Goal: Obtain resource: Download file/media

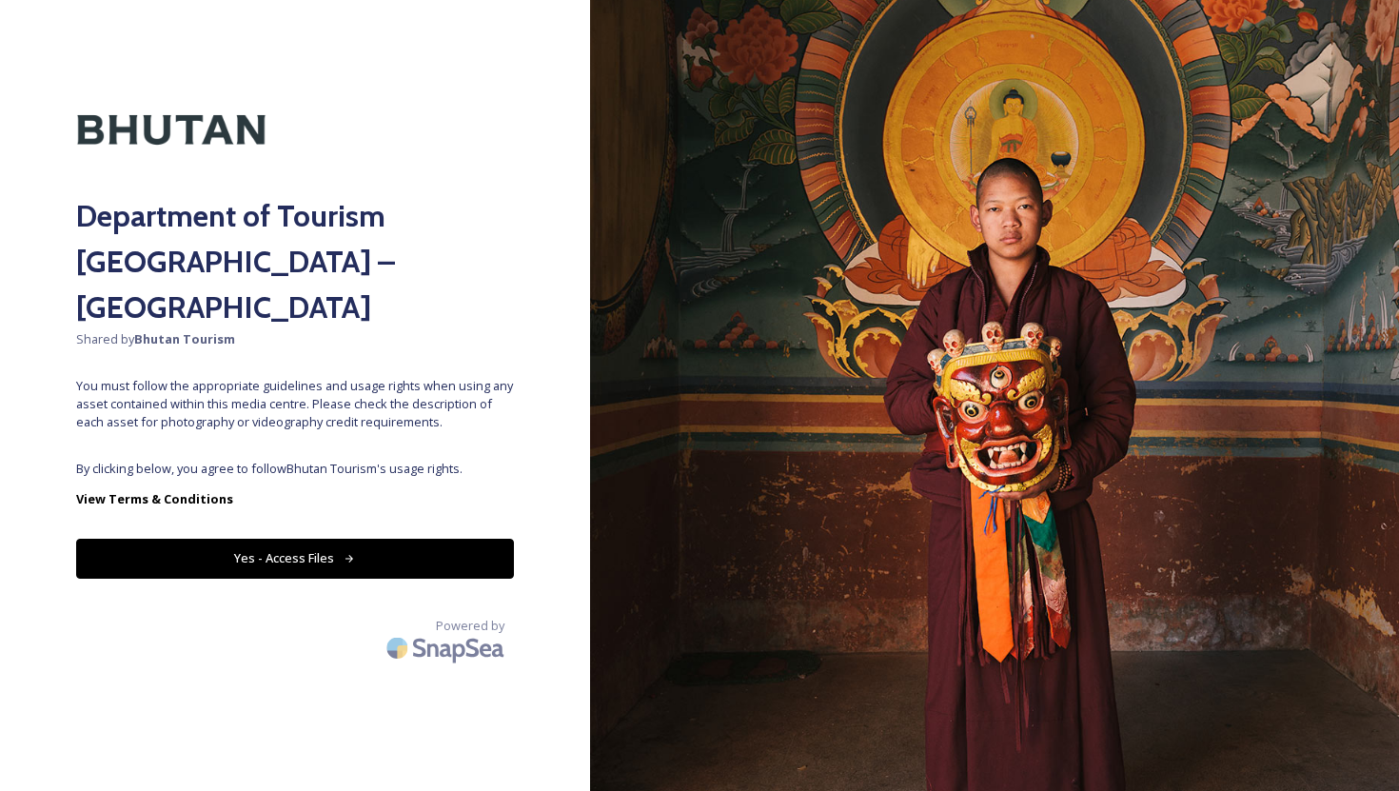
click at [293, 539] on button "Yes - Access Files" at bounding box center [295, 558] width 438 height 39
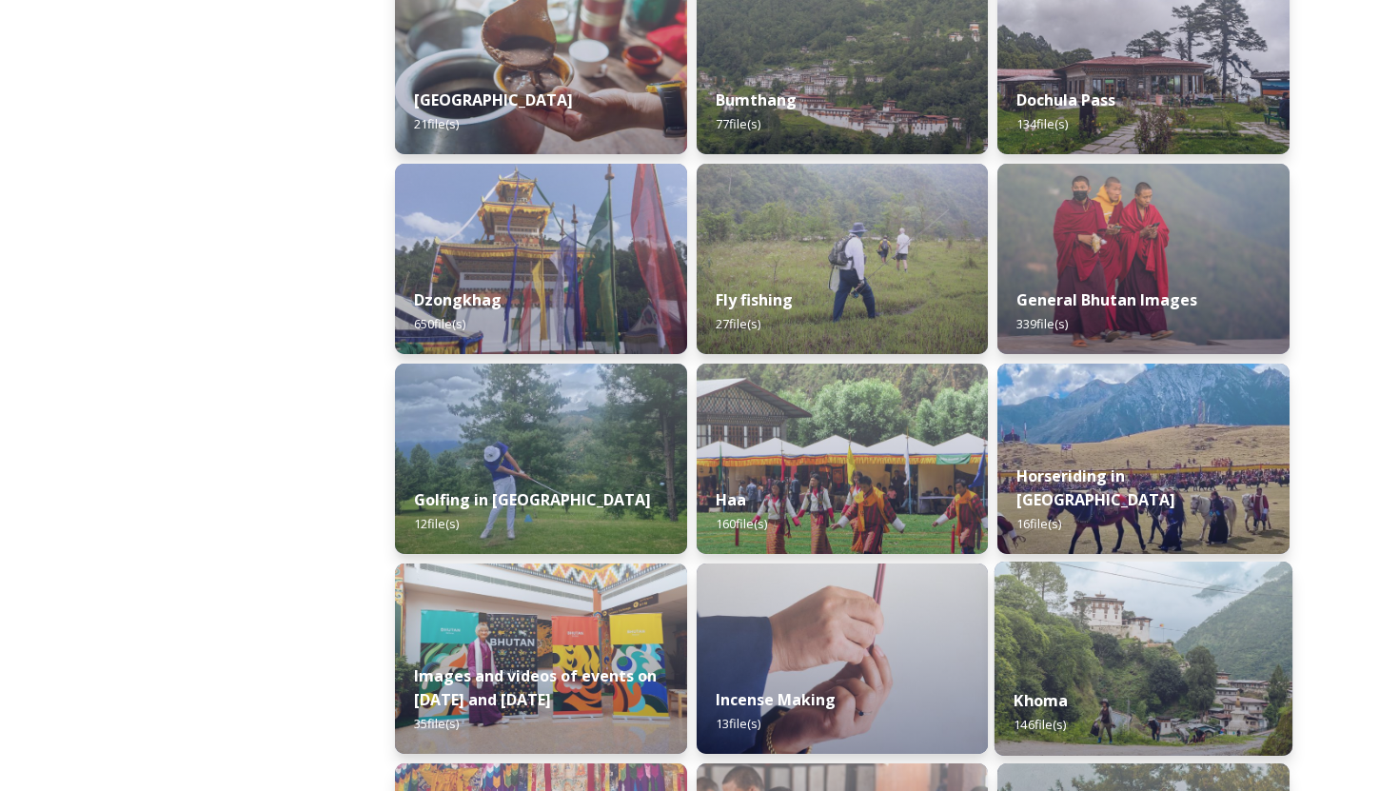
scroll to position [738, 0]
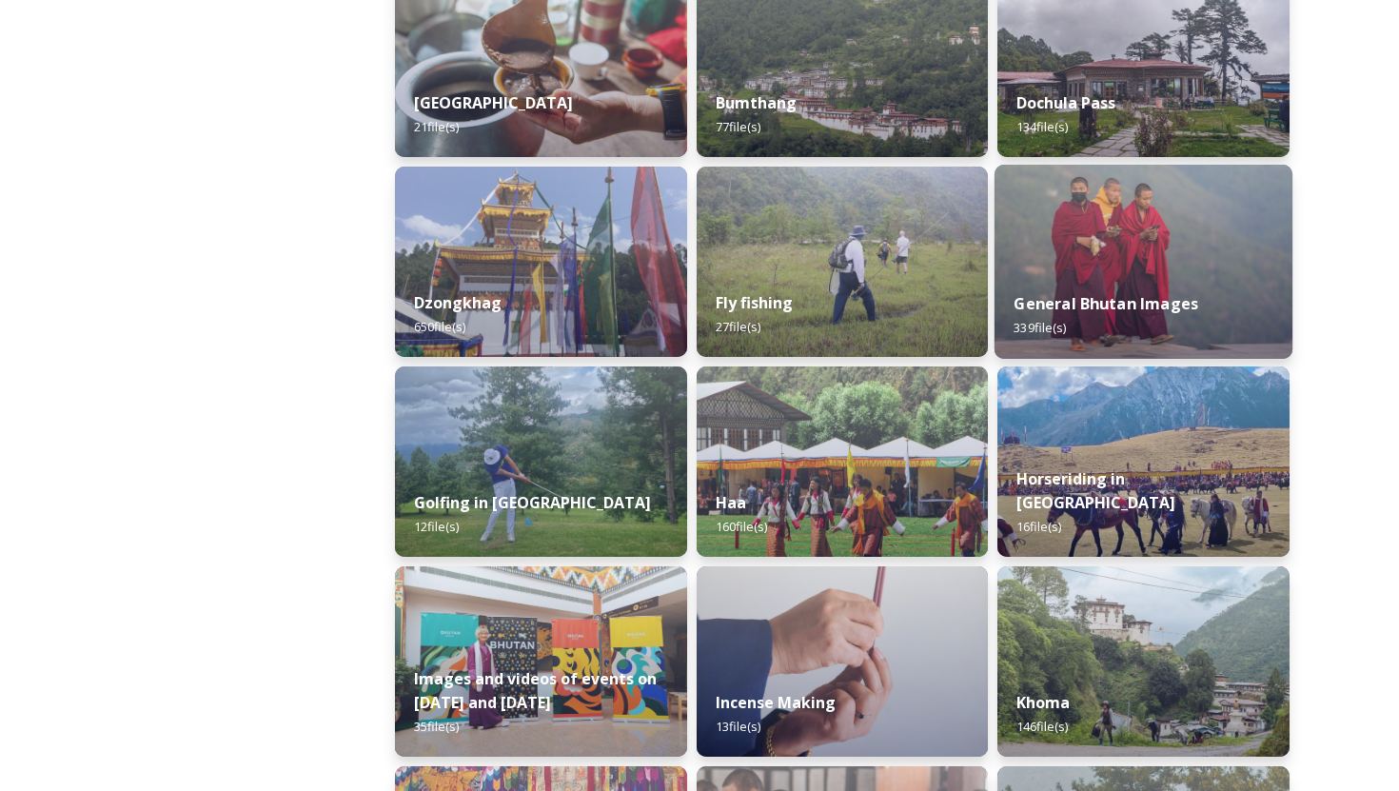
click at [1043, 301] on strong "General Bhutan Images" at bounding box center [1106, 303] width 185 height 21
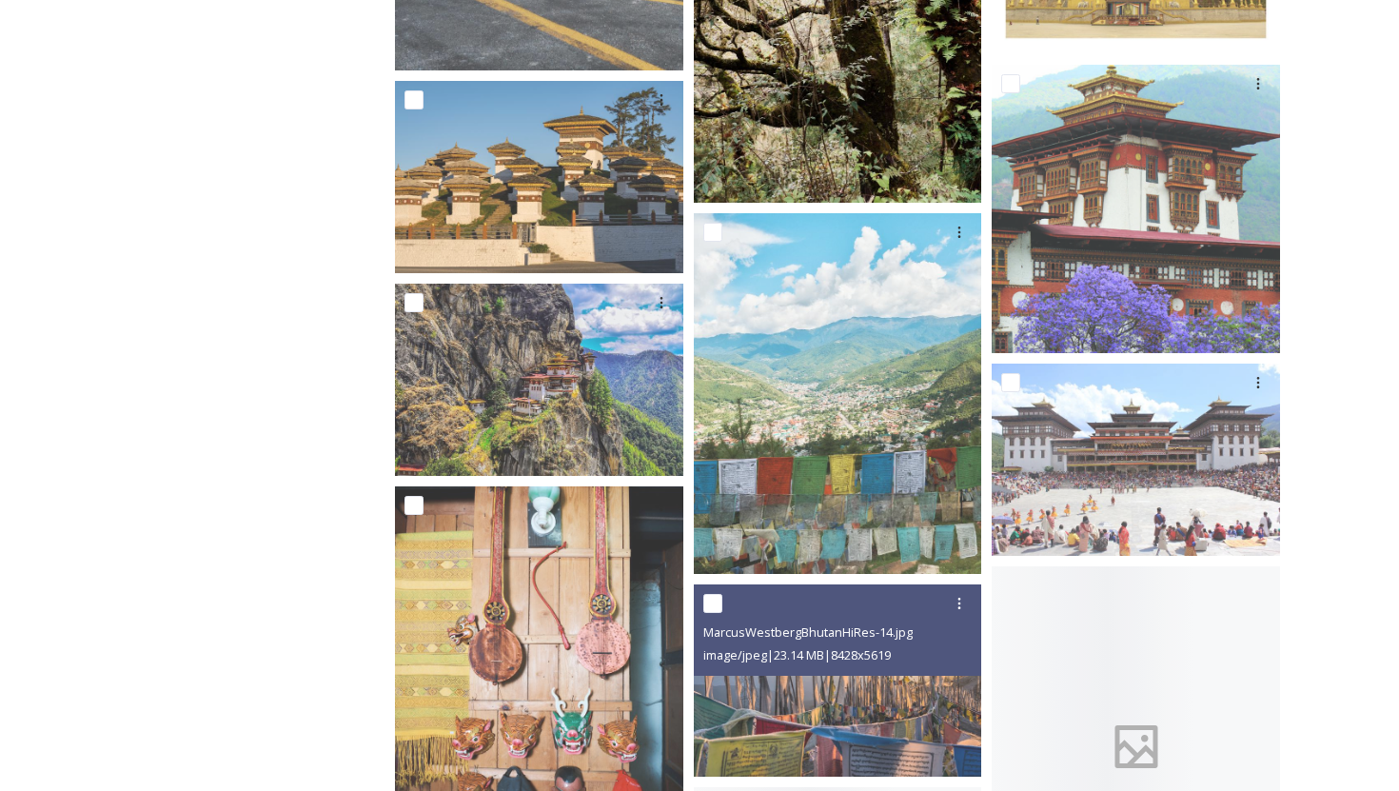
scroll to position [1783, 0]
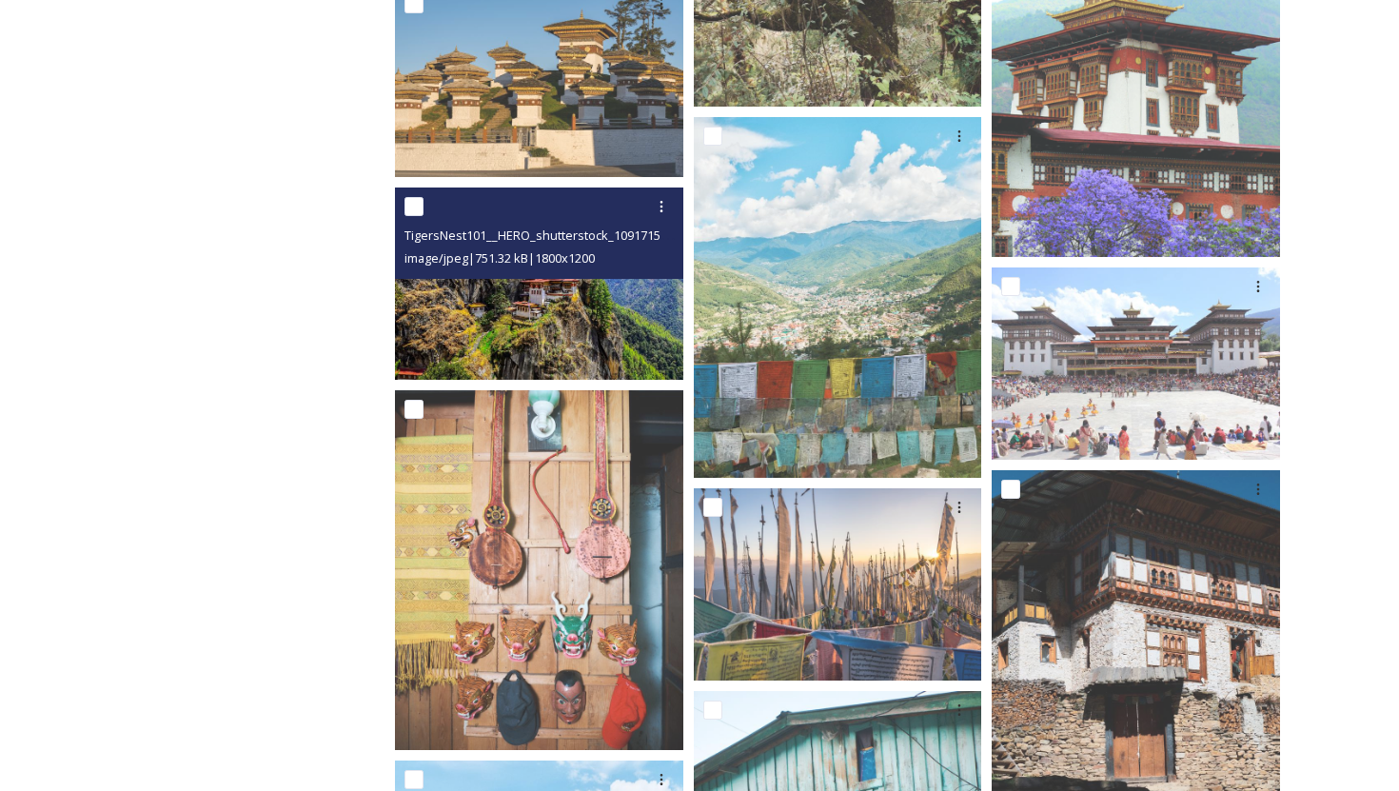
click at [578, 310] on img at bounding box center [539, 283] width 288 height 192
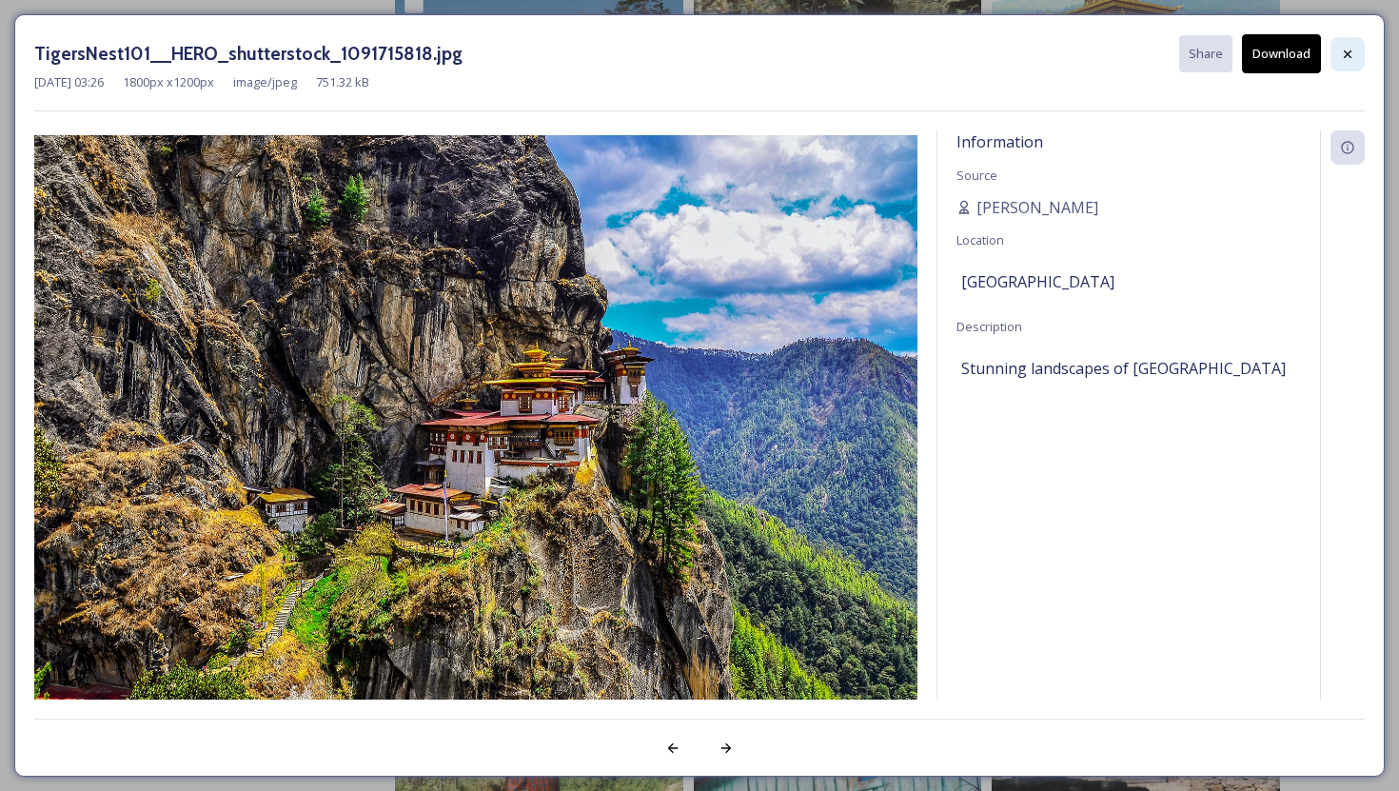
click at [1341, 52] on icon at bounding box center [1347, 54] width 15 height 15
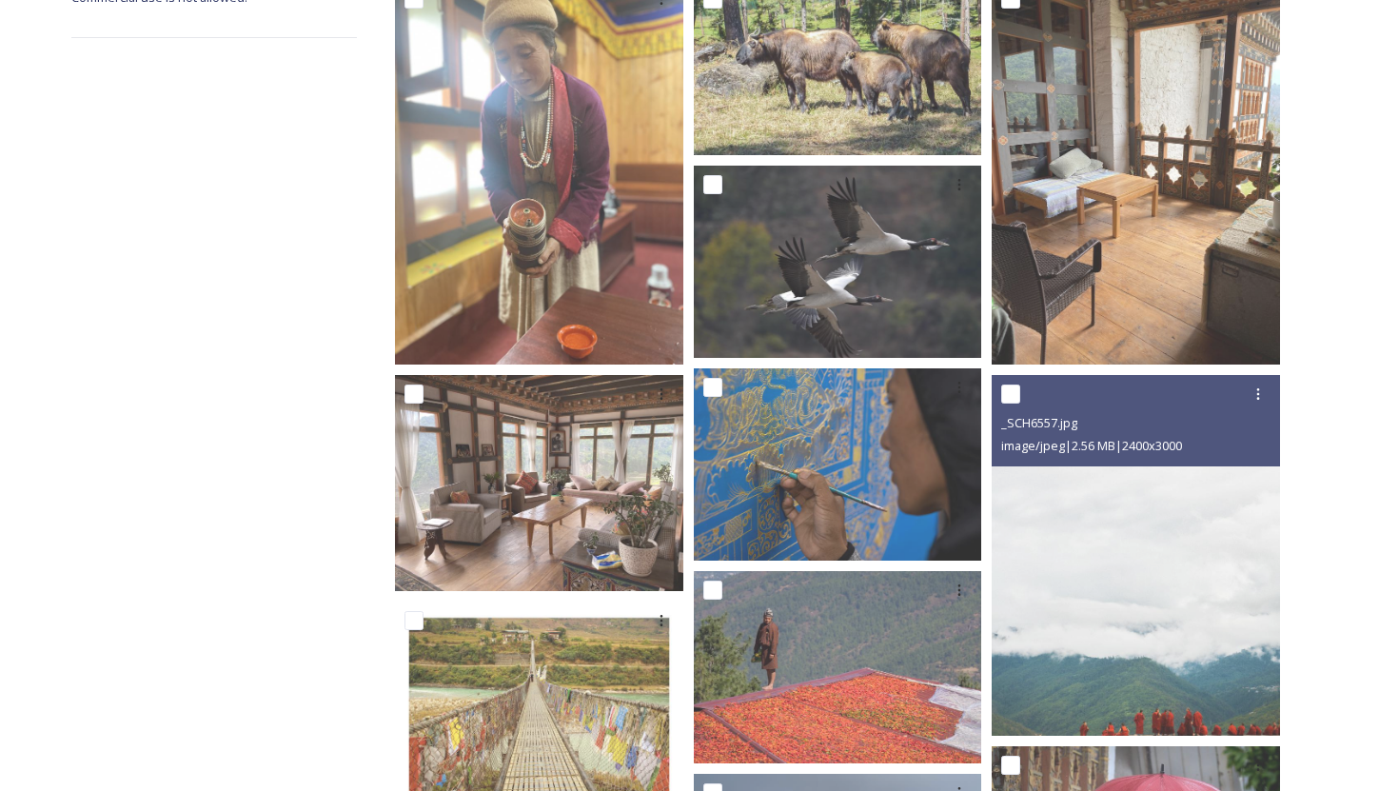
scroll to position [0, 0]
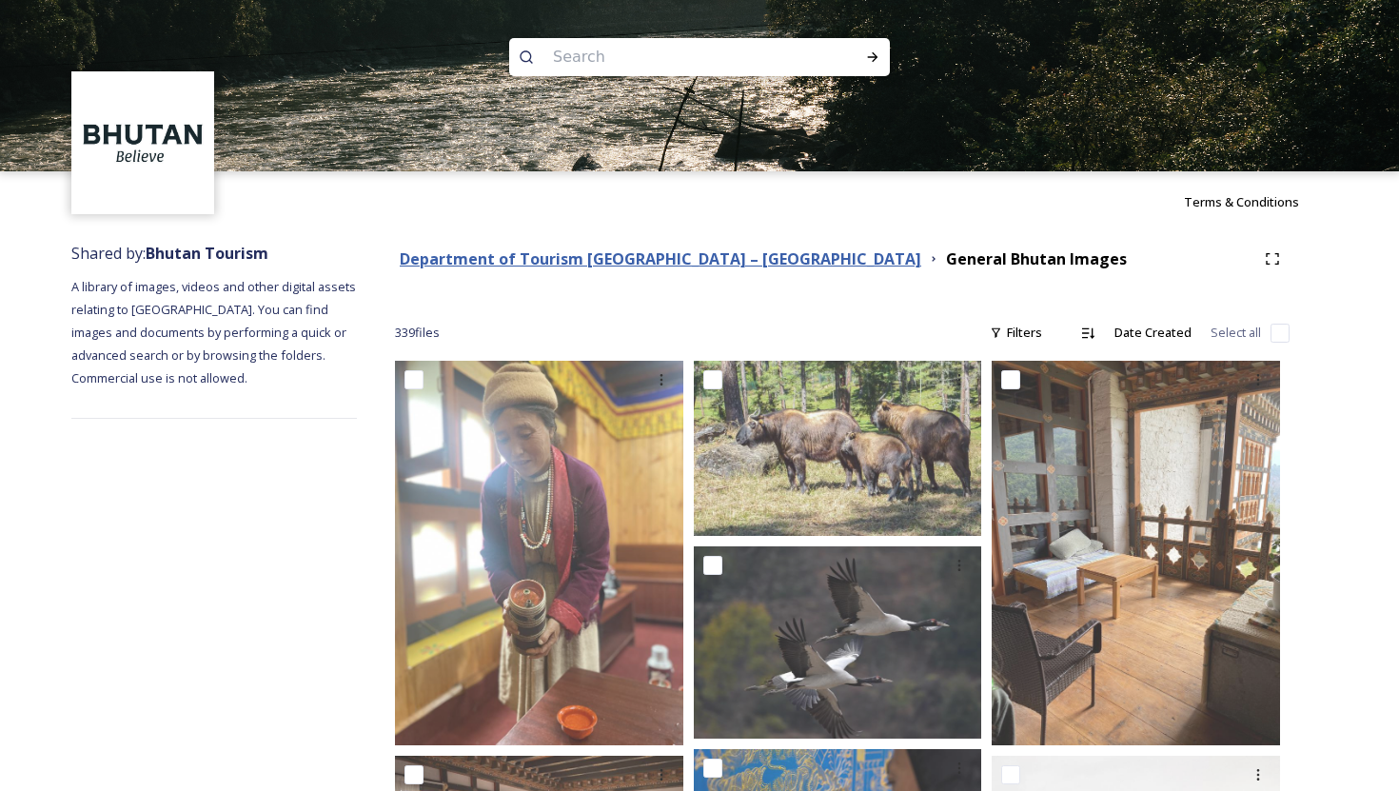
click at [631, 257] on strong "Department of Tourism [GEOGRAPHIC_DATA] – [GEOGRAPHIC_DATA]" at bounding box center [660, 258] width 521 height 21
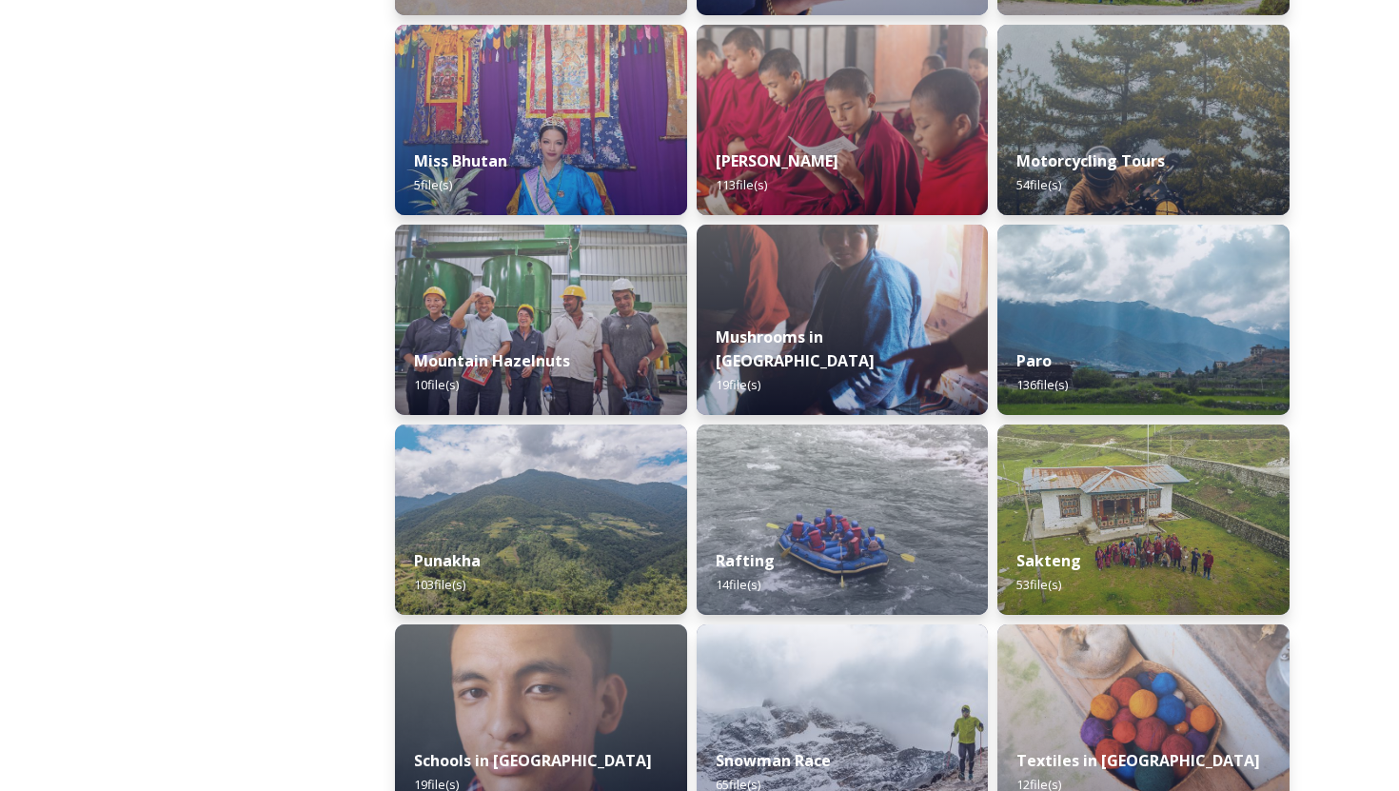
scroll to position [1485, 0]
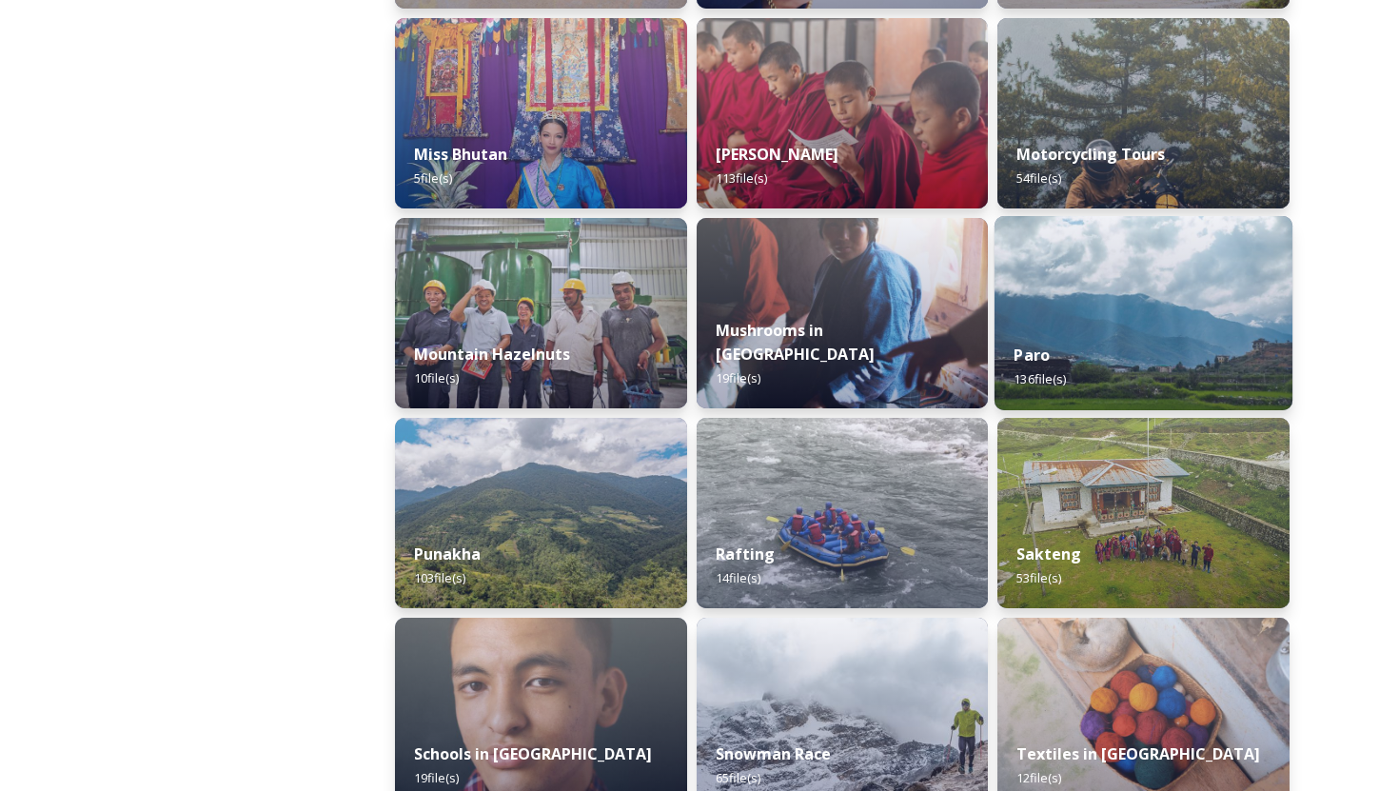
click at [1043, 378] on span "136 file(s)" at bounding box center [1040, 378] width 52 height 17
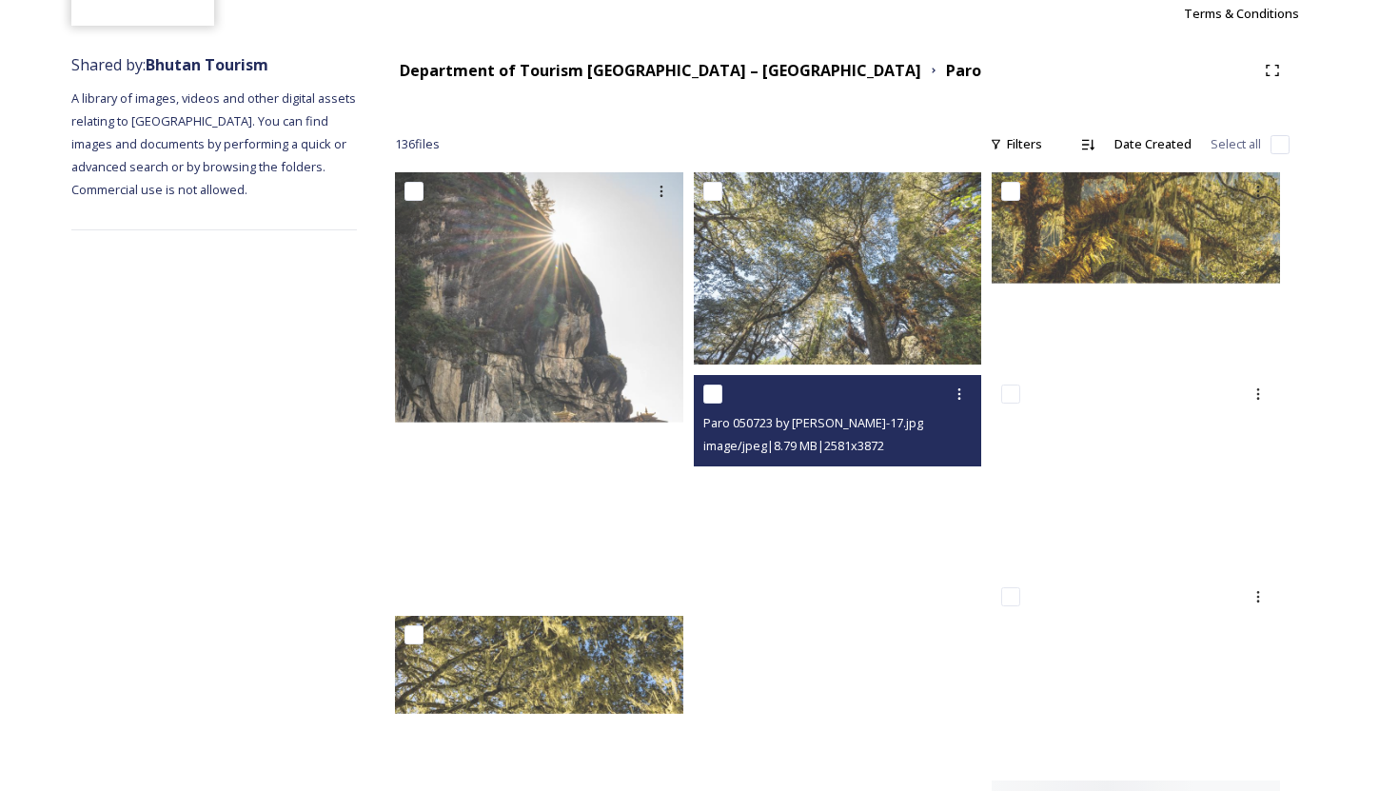
scroll to position [196, 0]
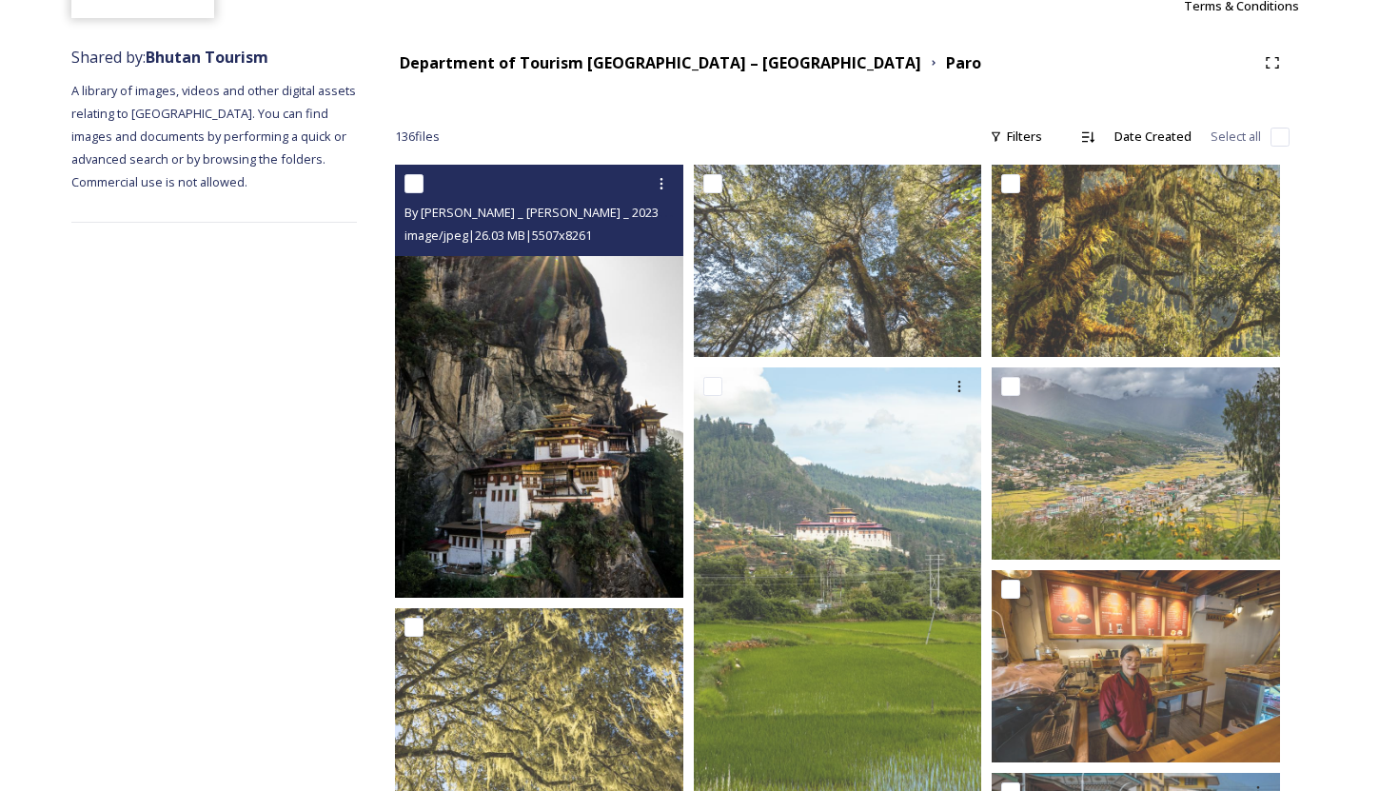
click at [599, 467] on img at bounding box center [539, 381] width 288 height 433
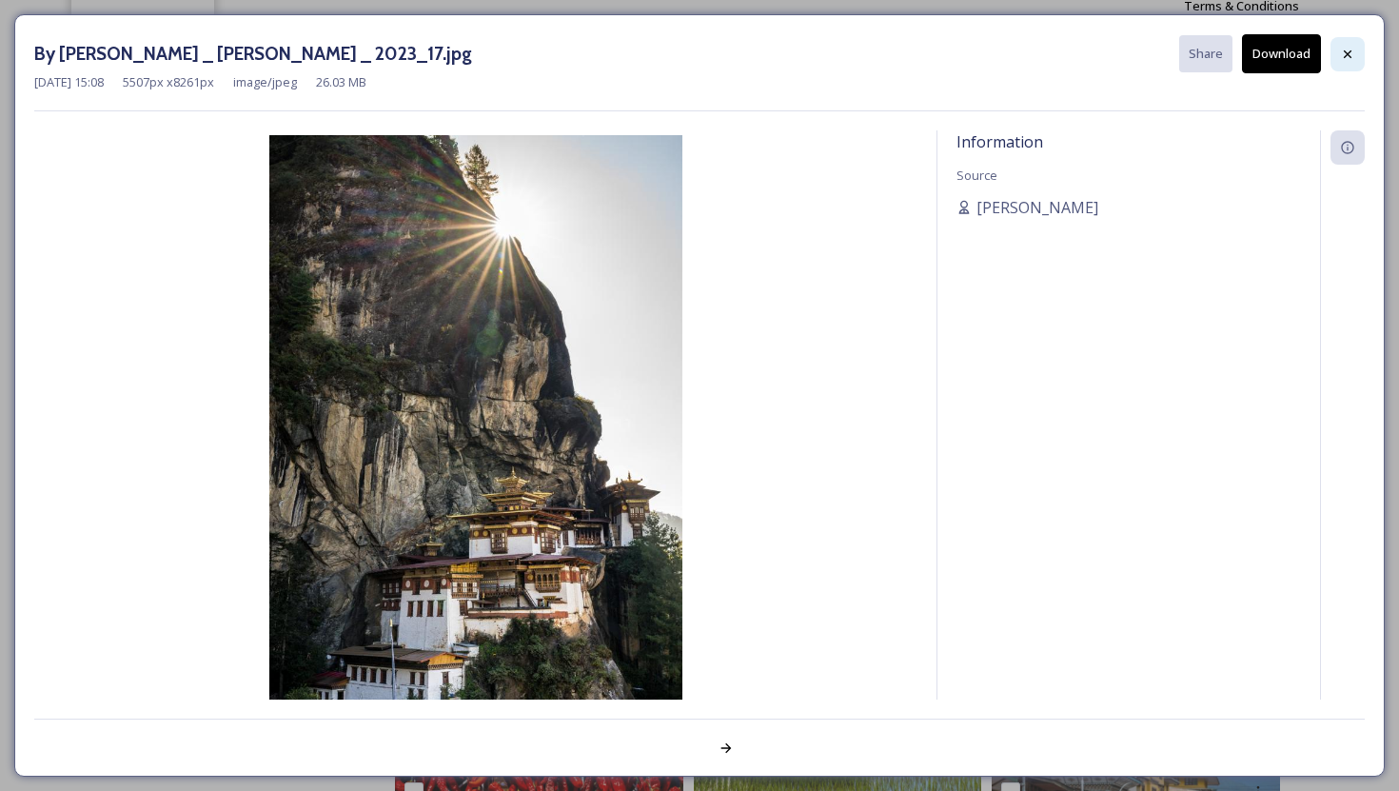
click at [1351, 47] on icon at bounding box center [1347, 54] width 15 height 15
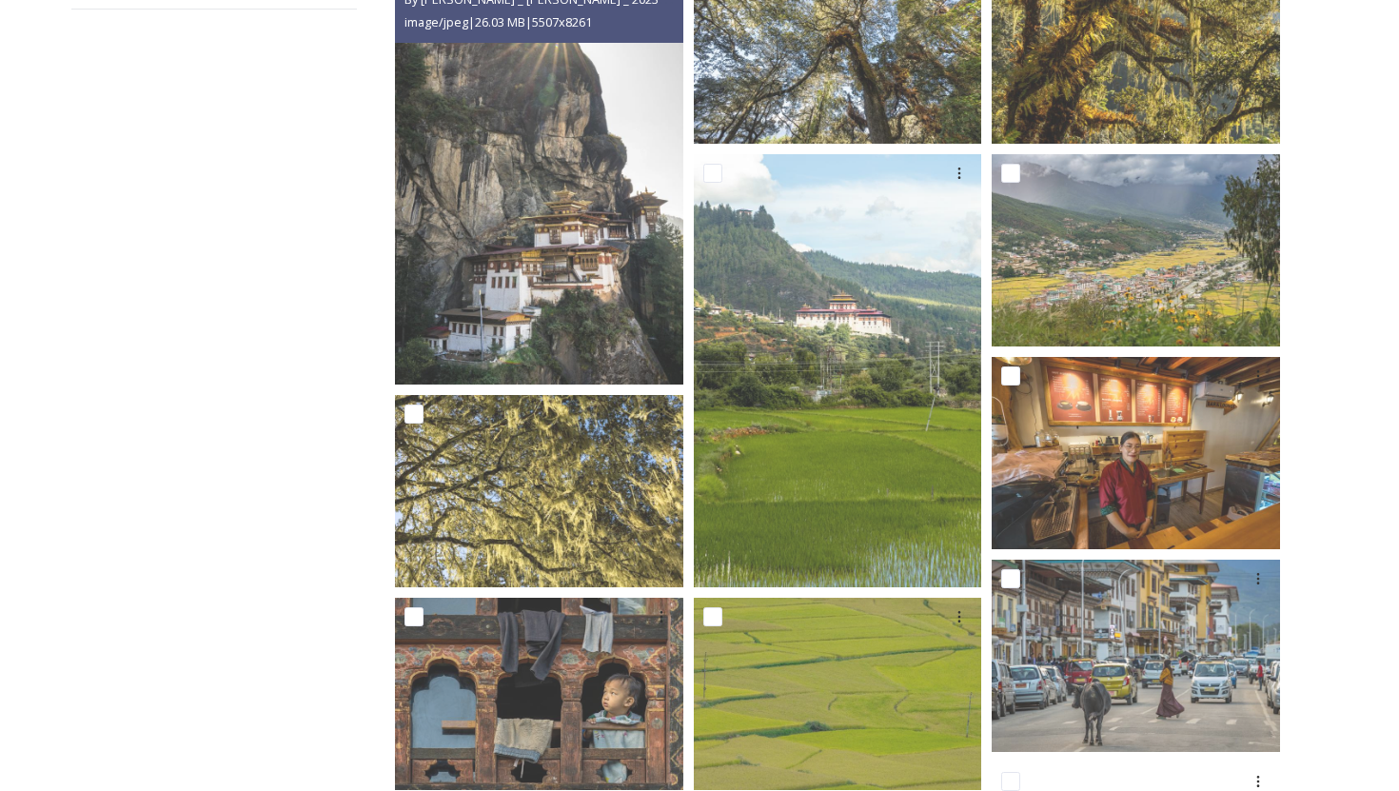
scroll to position [0, 0]
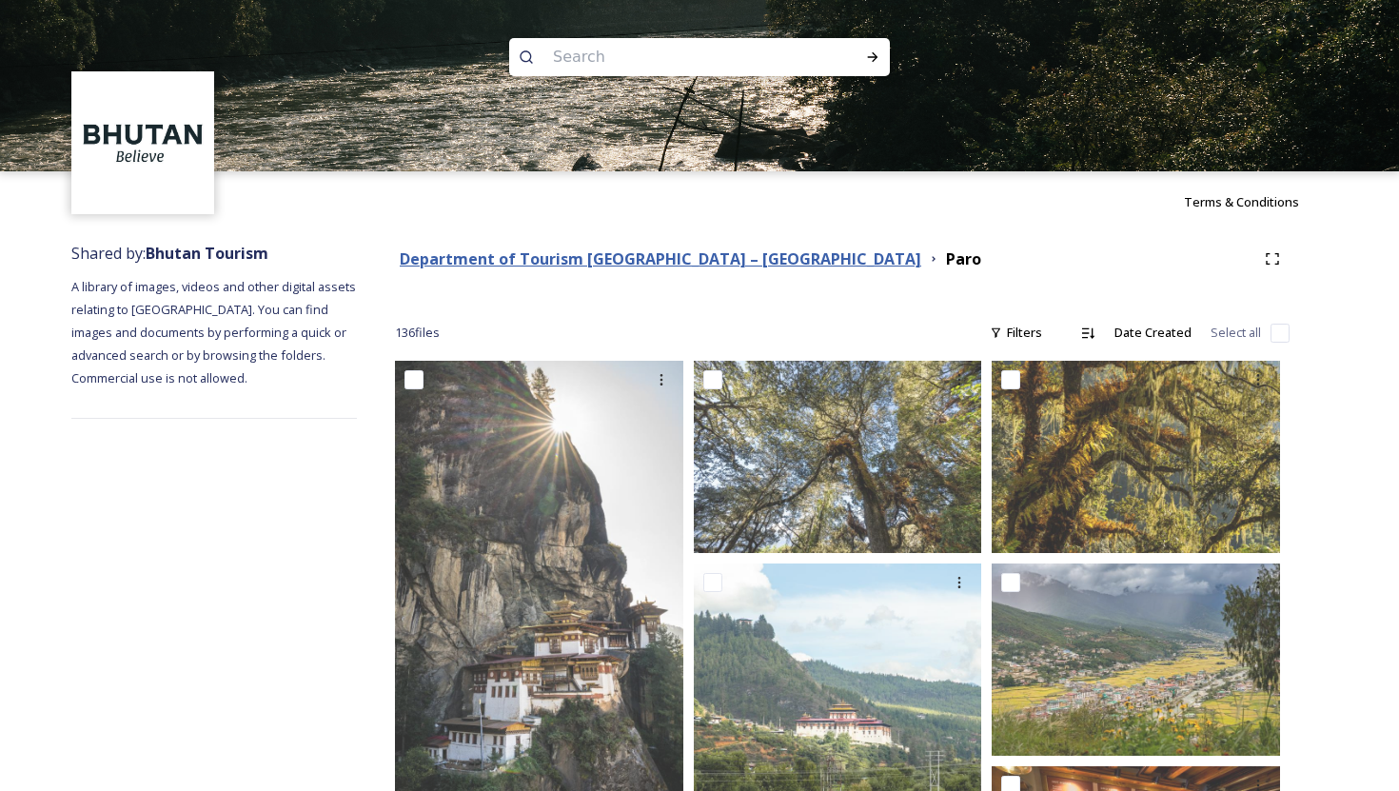
click at [605, 256] on strong "Department of Tourism [GEOGRAPHIC_DATA] – [GEOGRAPHIC_DATA]" at bounding box center [660, 258] width 521 height 21
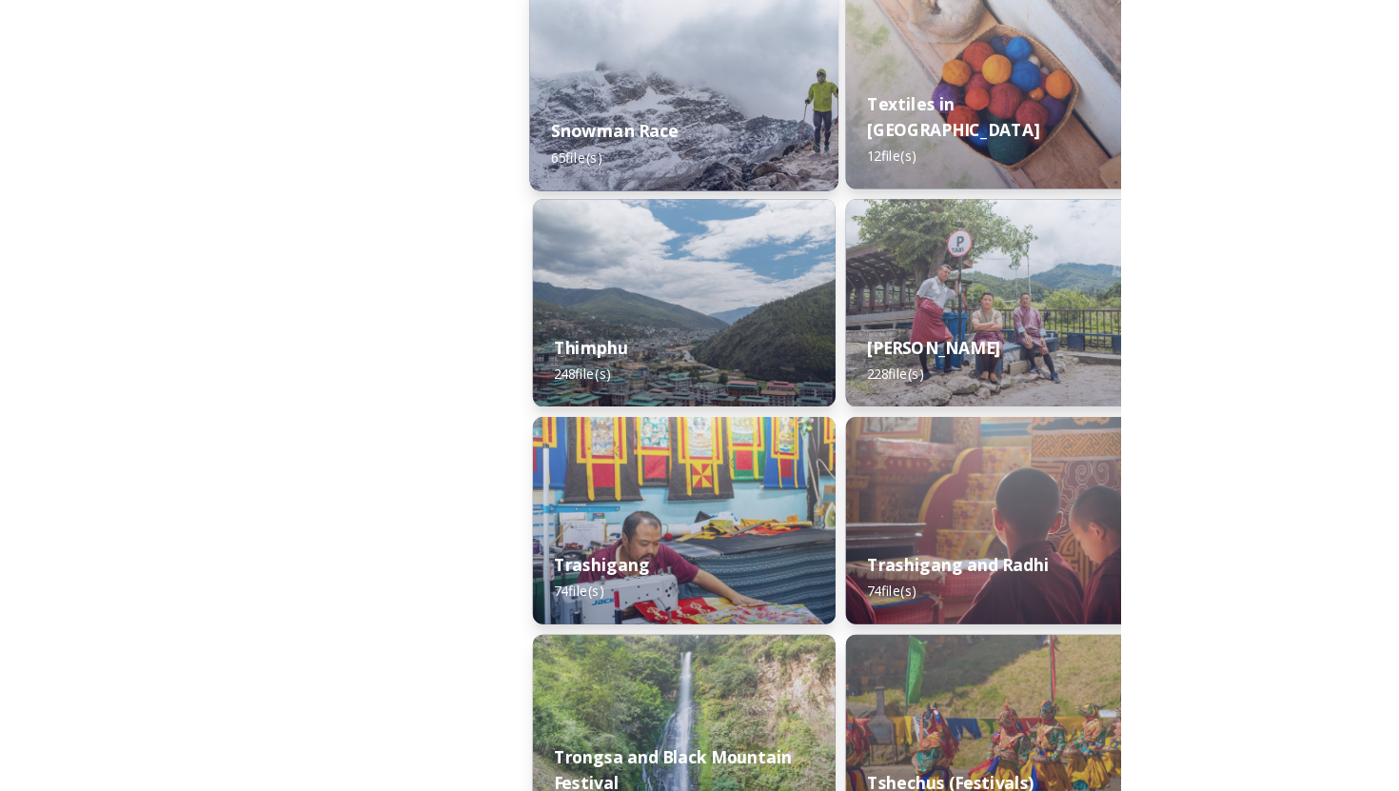
scroll to position [3037, 0]
